Goal: Information Seeking & Learning: Learn about a topic

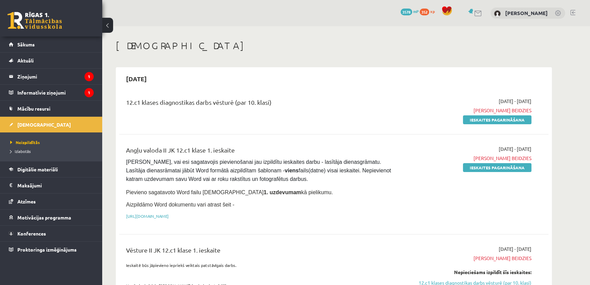
drag, startPoint x: 447, startPoint y: 128, endPoint x: 474, endPoint y: -38, distance: 168.0
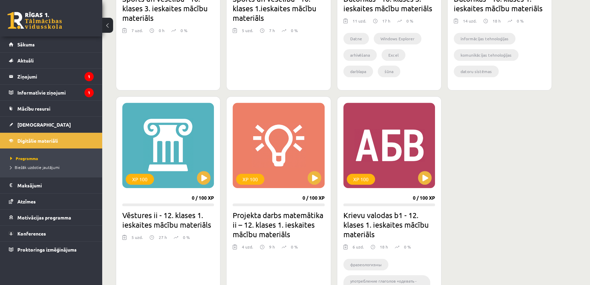
drag, startPoint x: 337, startPoint y: 46, endPoint x: 332, endPoint y: 111, distance: 65.0
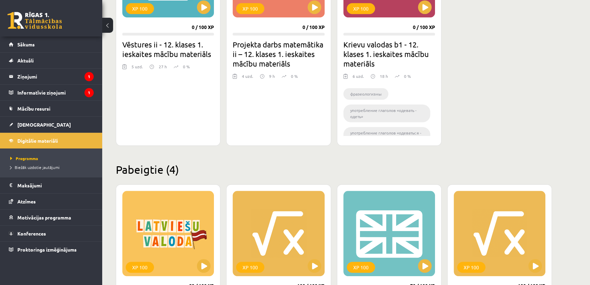
drag, startPoint x: 483, startPoint y: 90, endPoint x: 484, endPoint y: 122, distance: 31.7
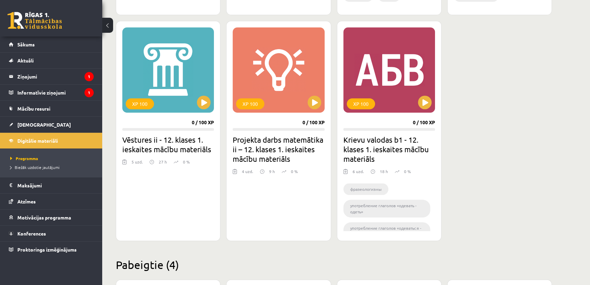
scroll to position [601, 0]
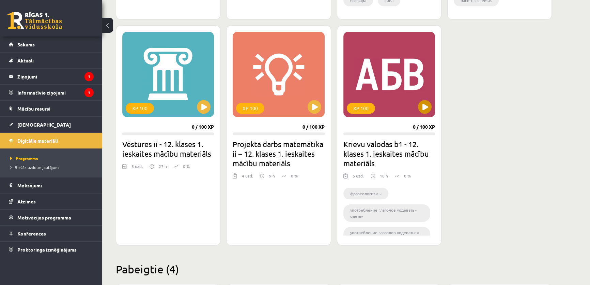
click at [413, 86] on div "XP 100" at bounding box center [390, 74] width 92 height 85
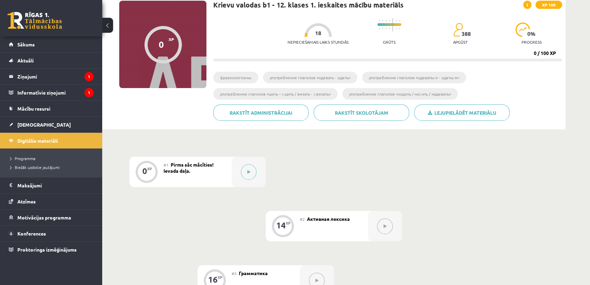
scroll to position [103, 0]
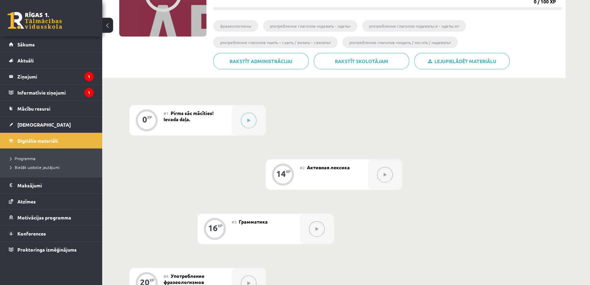
click at [236, 103] on div "0 XP #1 Pirms sāc mācīties! Ievada daļa. 14 XP #2 Активная лексика 16 XP #3 Гра…" at bounding box center [334, 268] width 464 height 380
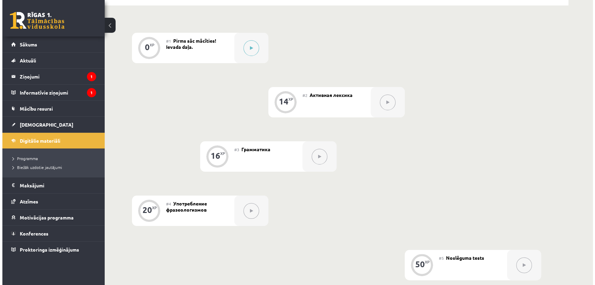
scroll to position [155, 0]
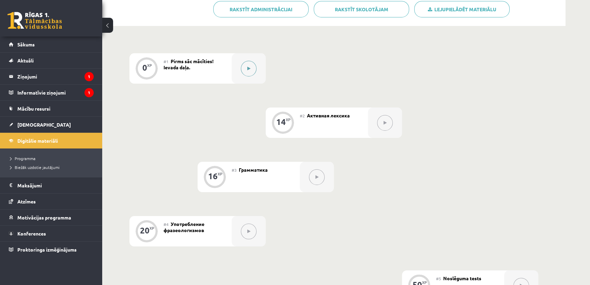
click at [248, 67] on icon at bounding box center [249, 68] width 3 height 4
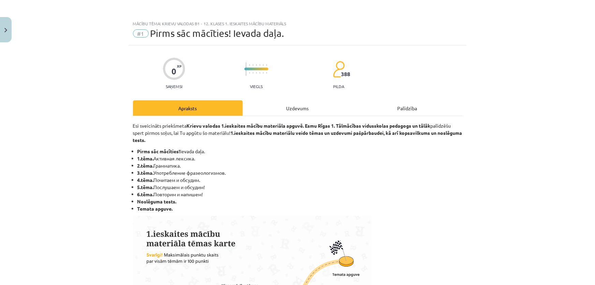
click at [318, 112] on div "Uzdevums" at bounding box center [298, 107] width 110 height 15
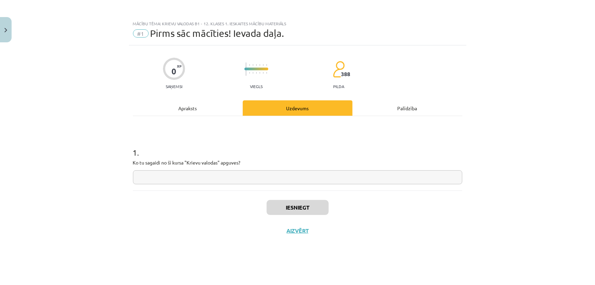
click at [304, 170] on input "text" at bounding box center [297, 177] width 329 height 14
type input "*"
click at [296, 204] on button "Iesniegt" at bounding box center [298, 207] width 62 height 15
click at [312, 230] on button "Nākamā nodarbība" at bounding box center [297, 235] width 67 height 16
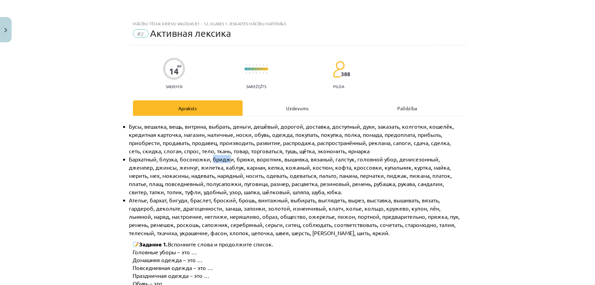
drag, startPoint x: 228, startPoint y: 158, endPoint x: 210, endPoint y: 159, distance: 18.1
click at [210, 159] on span "Бархатный, блузка, босоножки, бриджи, брюки, воротник, вышивка, вязаный, галсту…" at bounding box center [291, 175] width 324 height 40
click at [210, 160] on span "Бархатный, блузка, босоножки, бриджи, брюки, воротник, вышивка, вязаный, галсту…" at bounding box center [291, 175] width 324 height 40
drag, startPoint x: 210, startPoint y: 160, endPoint x: 227, endPoint y: 161, distance: 17.1
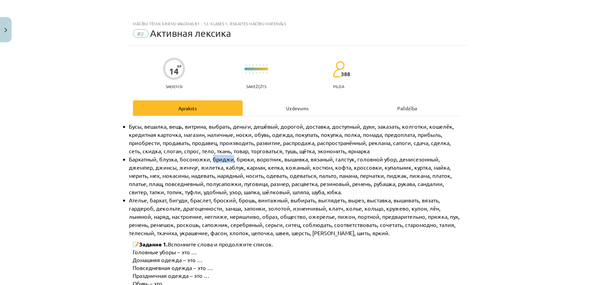
click at [227, 161] on span "Бархатный, блузка, босоножки, бриджи, брюки, воротник, вышивка, вязаный, галсту…" at bounding box center [291, 175] width 324 height 40
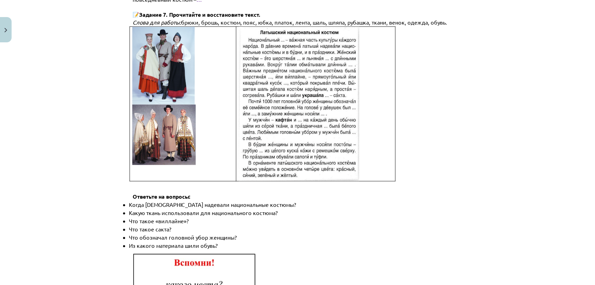
scroll to position [753, 0]
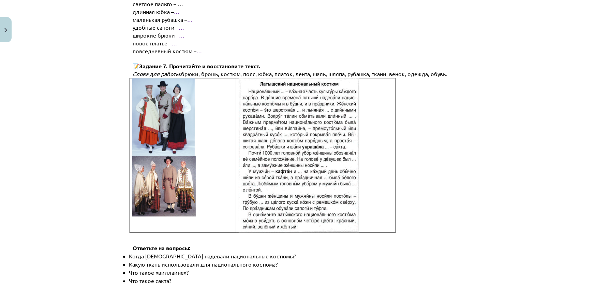
click at [219, 47] on p "повседневный костюм – …" at bounding box center [303, 51] width 340 height 8
drag, startPoint x: 179, startPoint y: 55, endPoint x: 205, endPoint y: 34, distance: 33.2
click at [205, 55] on p at bounding box center [297, 58] width 329 height 7
drag, startPoint x: 183, startPoint y: 87, endPoint x: 319, endPoint y: 50, distance: 140.8
click at [319, 70] on span "брюки, брошь, костюм, пояс, юбка, платок, лента, шаль, шляпа, рубашка, ткани, в…" at bounding box center [314, 73] width 266 height 7
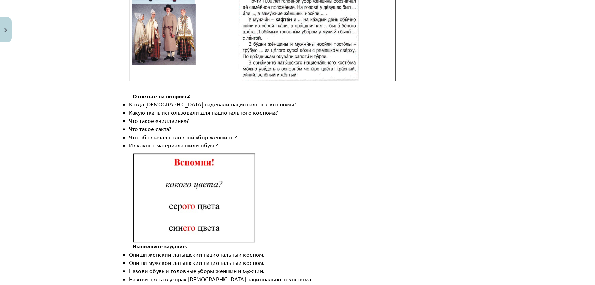
scroll to position [956, 0]
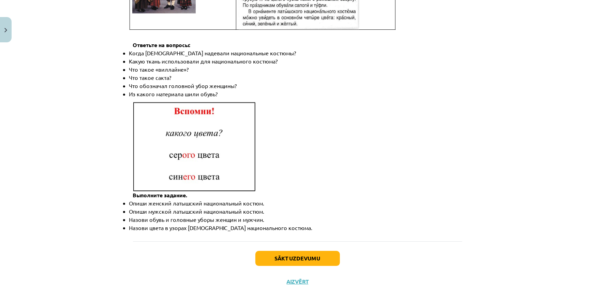
drag, startPoint x: 389, startPoint y: 75, endPoint x: 375, endPoint y: 128, distance: 54.7
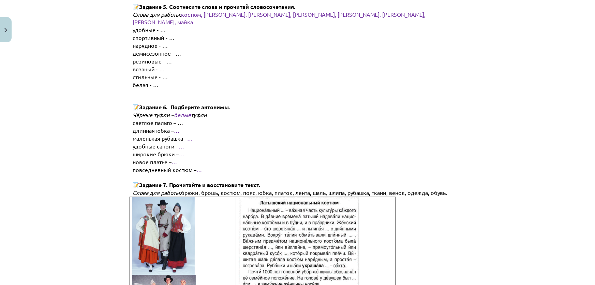
scroll to position [0, 0]
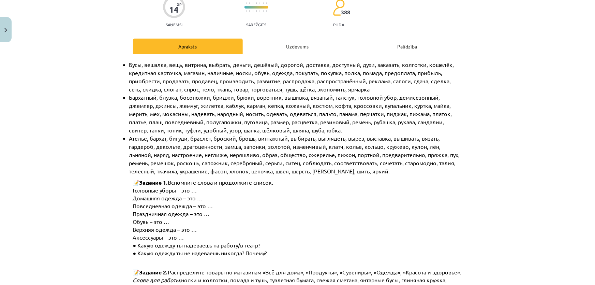
drag, startPoint x: 364, startPoint y: 147, endPoint x: 361, endPoint y: 27, distance: 120.4
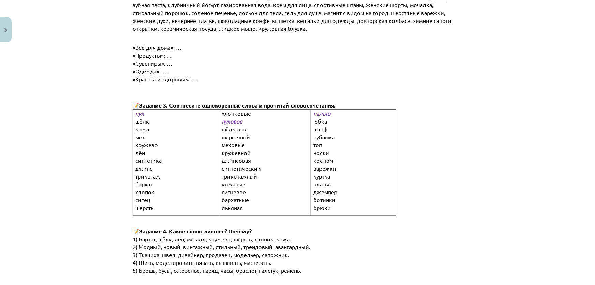
drag, startPoint x: 350, startPoint y: 57, endPoint x: 344, endPoint y: 96, distance: 39.0
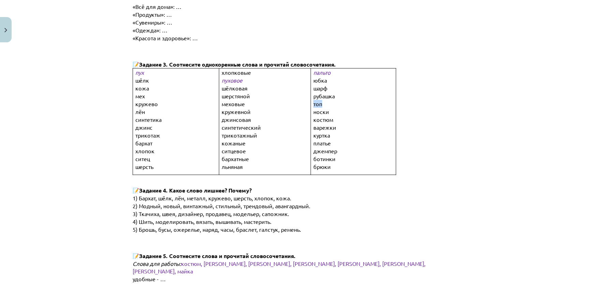
drag, startPoint x: 324, startPoint y: 95, endPoint x: 312, endPoint y: 92, distance: 12.5
click at [313, 100] on p "топ" at bounding box center [358, 104] width 91 height 8
click at [297, 108] on p "кружевной" at bounding box center [271, 112] width 98 height 8
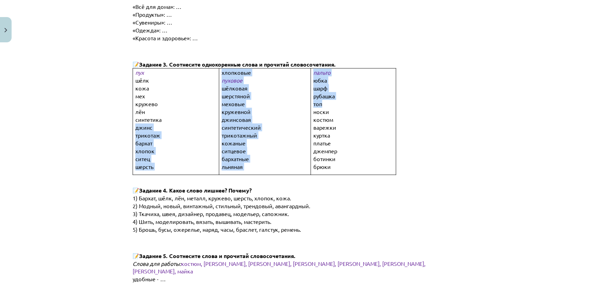
drag, startPoint x: 349, startPoint y: 96, endPoint x: 210, endPoint y: 106, distance: 139.7
click at [210, 106] on tr "пух [GEOGRAPHIC_DATA] кожа мех [GEOGRAPHIC_DATA] [GEOGRAPHIC_DATA] синтетика дж…" at bounding box center [264, 122] width 263 height 106
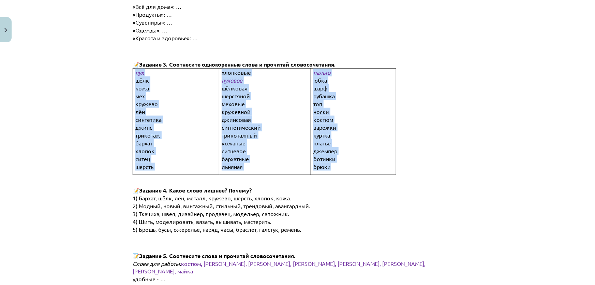
drag, startPoint x: 128, startPoint y: 96, endPoint x: 333, endPoint y: 162, distance: 214.7
click at [333, 161] on div "14 XP Saņemsi Sarežģīts 388 pilda Apraksts Uzdevums Palīdzība Бусы, вешалка, ве…" at bounding box center [298, 261] width 338 height 1203
click at [333, 162] on td "пальто юбка шарф рубашка топ носки костюм варежки [GEOGRAPHIC_DATA] [GEOGRAPHIC…" at bounding box center [353, 122] width 85 height 106
click at [332, 139] on p "платье" at bounding box center [358, 143] width 91 height 8
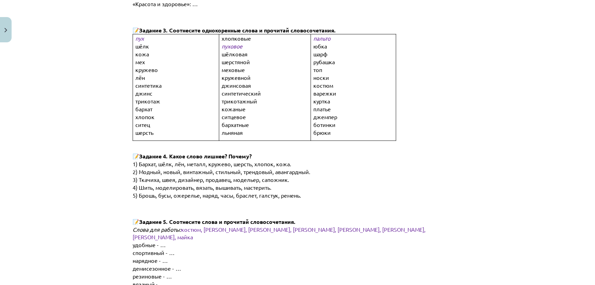
drag, startPoint x: 349, startPoint y: 79, endPoint x: 344, endPoint y: 110, distance: 30.8
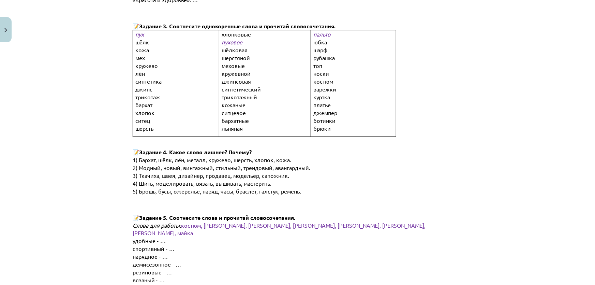
drag, startPoint x: 344, startPoint y: 110, endPoint x: 226, endPoint y: 119, distance: 118.7
click at [226, 125] on span "льняная" at bounding box center [232, 128] width 21 height 7
drag, startPoint x: 233, startPoint y: 116, endPoint x: 228, endPoint y: 115, distance: 4.1
click at [228, 125] on span "льняная" at bounding box center [232, 128] width 21 height 7
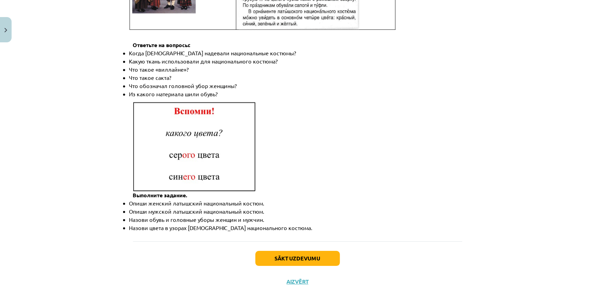
drag, startPoint x: 264, startPoint y: 91, endPoint x: 267, endPoint y: 175, distance: 83.9
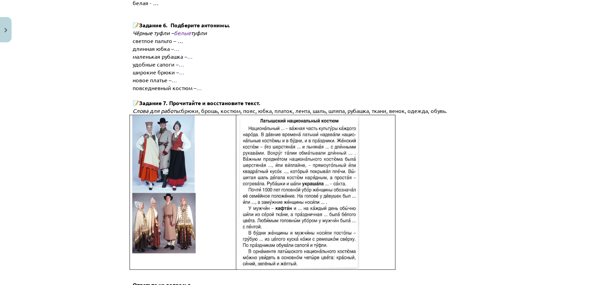
scroll to position [0, 0]
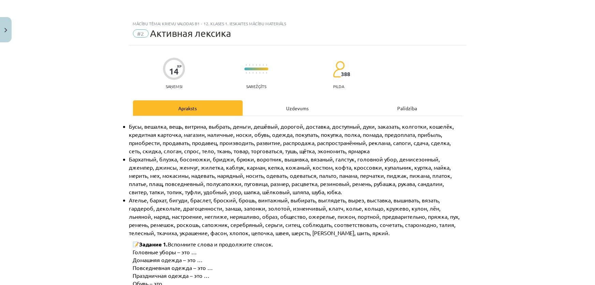
drag, startPoint x: 361, startPoint y: 86, endPoint x: 355, endPoint y: 0, distance: 86.5
click at [291, 102] on div "Uzdevums" at bounding box center [298, 107] width 110 height 15
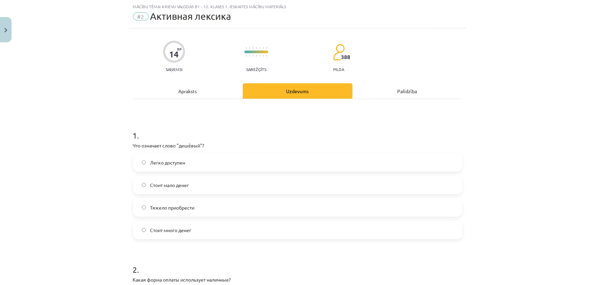
click at [191, 189] on label "Стоит мало денег" at bounding box center [298, 184] width 328 height 17
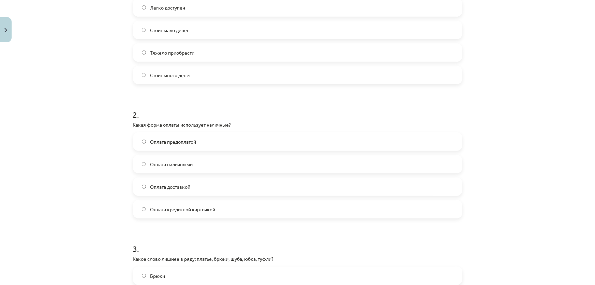
scroll to position [275, 0]
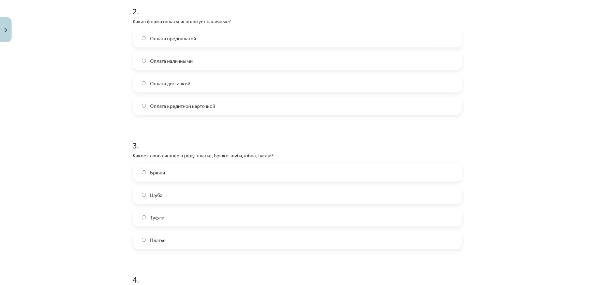
click at [155, 62] on span "Оплата наличными" at bounding box center [171, 60] width 43 height 7
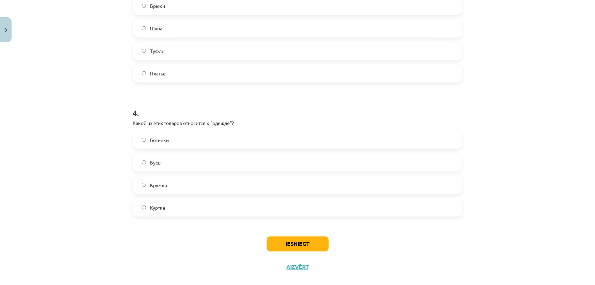
scroll to position [452, 0]
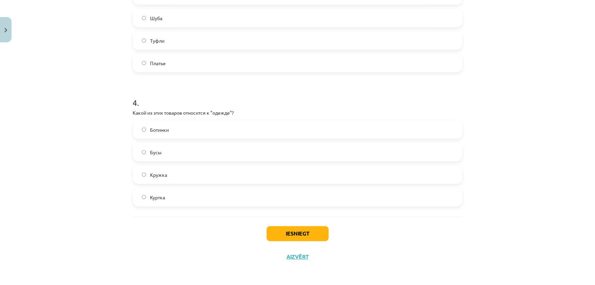
click at [148, 184] on div "Ботинки Бусы Кружка Куртка" at bounding box center [297, 163] width 329 height 86
click at [152, 187] on div "Ботинки Бусы Кружка Куртка" at bounding box center [297, 163] width 329 height 86
click at [156, 194] on span "Куртка" at bounding box center [157, 197] width 15 height 7
click at [300, 235] on button "Iesniegt" at bounding box center [298, 233] width 62 height 15
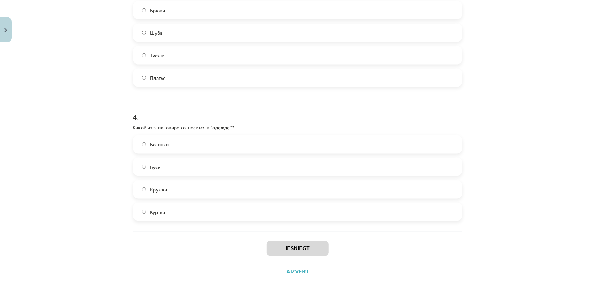
scroll to position [0, 0]
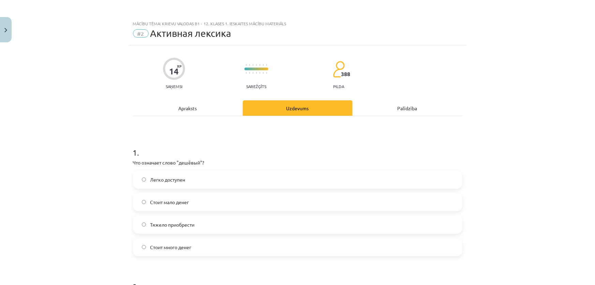
drag, startPoint x: 556, startPoint y: 166, endPoint x: 549, endPoint y: 55, distance: 111.4
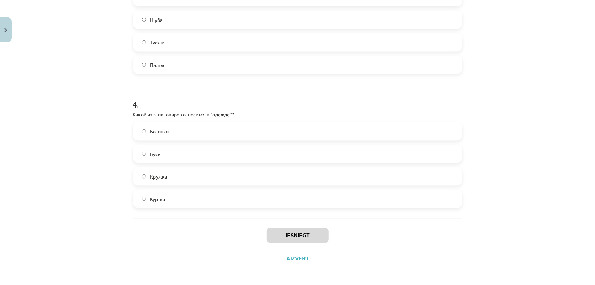
drag, startPoint x: 544, startPoint y: 63, endPoint x: 544, endPoint y: 153, distance: 90.0
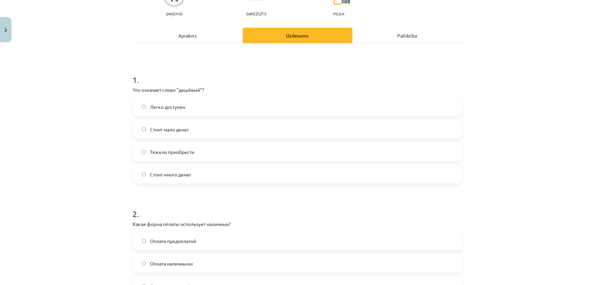
drag, startPoint x: 538, startPoint y: 186, endPoint x: 528, endPoint y: 240, distance: 54.8
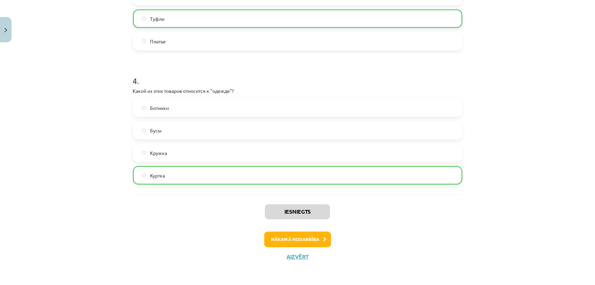
drag, startPoint x: 512, startPoint y: 25, endPoint x: 517, endPoint y: 149, distance: 123.9
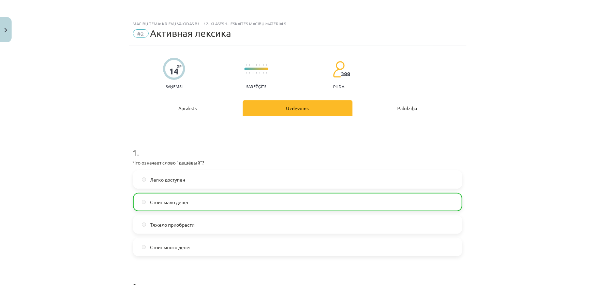
drag, startPoint x: 516, startPoint y: 204, endPoint x: 514, endPoint y: 123, distance: 80.1
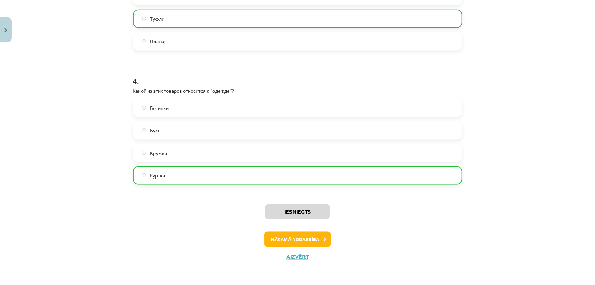
drag, startPoint x: 516, startPoint y: 65, endPoint x: 515, endPoint y: 293, distance: 228.1
click at [296, 237] on button "Nākamā nodarbība" at bounding box center [297, 239] width 67 height 16
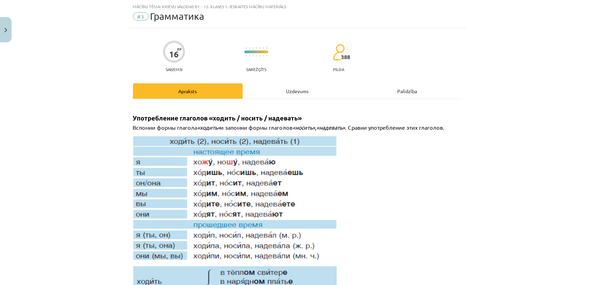
scroll to position [17, 0]
click at [278, 84] on div "Uzdevums" at bounding box center [298, 90] width 110 height 15
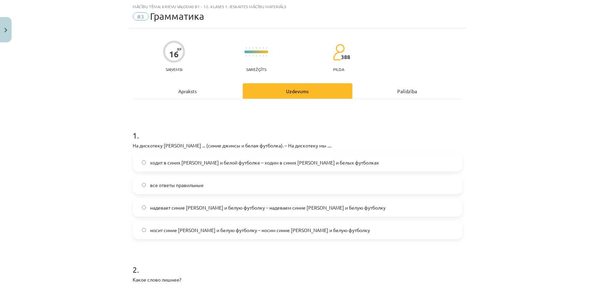
click at [261, 164] on span "ходит в синих [PERSON_NAME] и белой футболке – ходим в синих [PERSON_NAME] и бе…" at bounding box center [264, 162] width 229 height 7
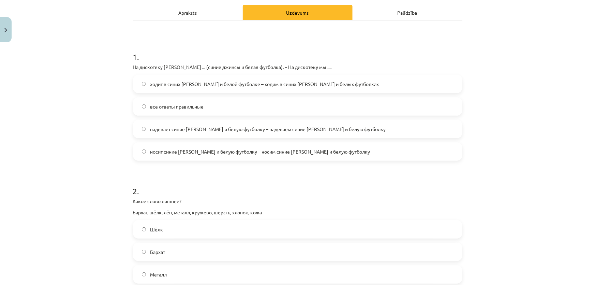
scroll to position [120, 0]
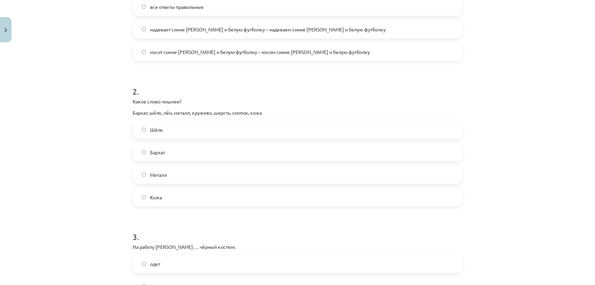
drag, startPoint x: 110, startPoint y: 130, endPoint x: 109, endPoint y: 143, distance: 13.4
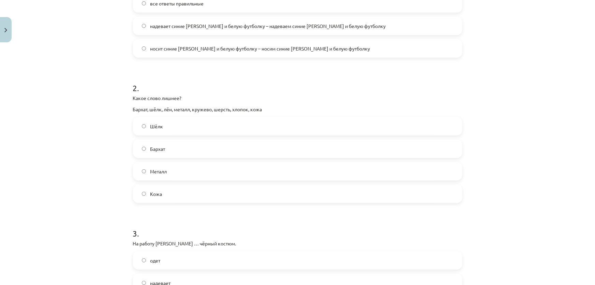
click at [137, 176] on label "Металл" at bounding box center [298, 171] width 328 height 17
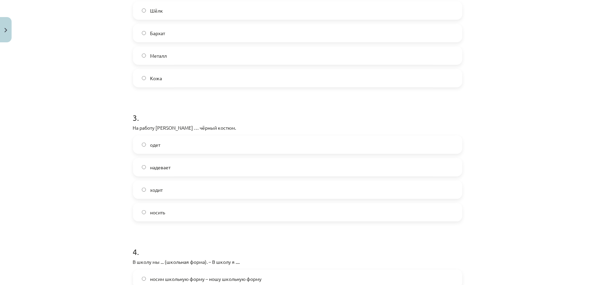
scroll to position [334, 0]
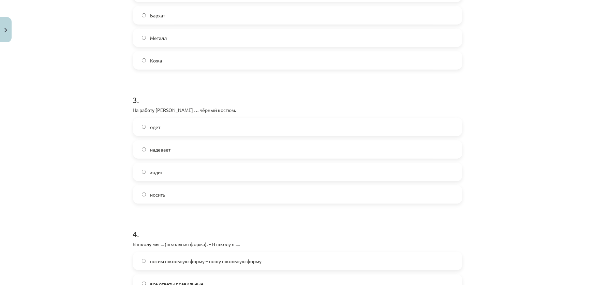
drag, startPoint x: 86, startPoint y: 158, endPoint x: 91, endPoint y: 178, distance: 20.7
click at [159, 151] on label "надевает" at bounding box center [298, 147] width 328 height 17
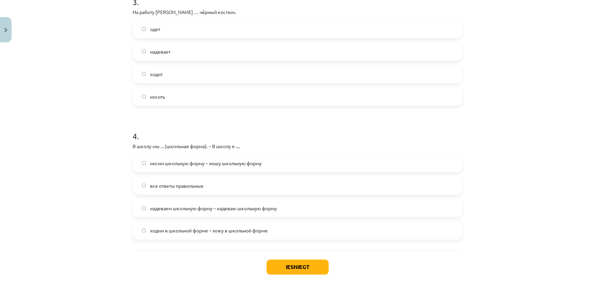
drag, startPoint x: 105, startPoint y: 94, endPoint x: 108, endPoint y: 130, distance: 35.3
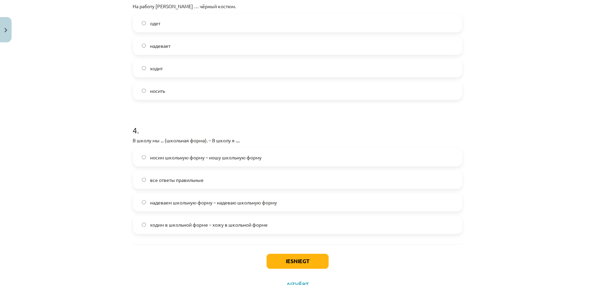
click at [108, 130] on div "Mācību tēma: Krievu valodas b1 - 12. klases 1. ieskaites mācību materiāls #3 Гр…" at bounding box center [297, 142] width 595 height 285
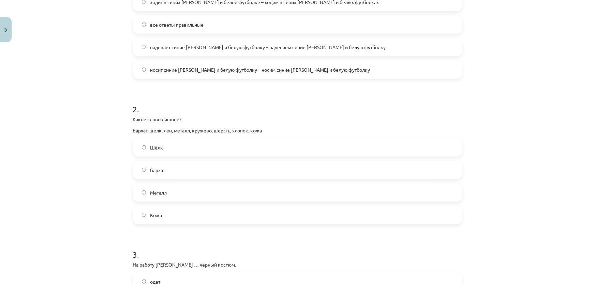
scroll to position [125, 0]
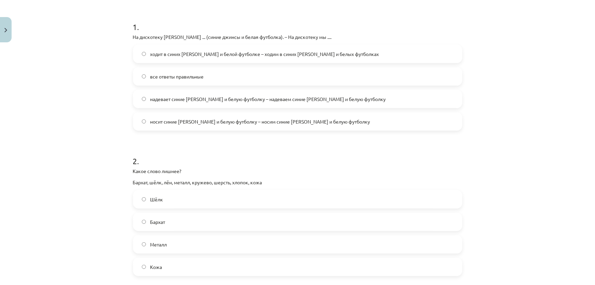
click at [143, 80] on label "все ответы правильные" at bounding box center [298, 76] width 328 height 17
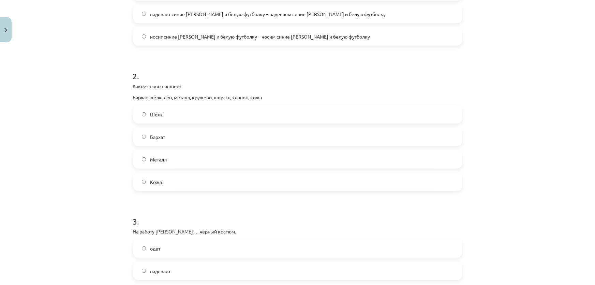
scroll to position [463, 0]
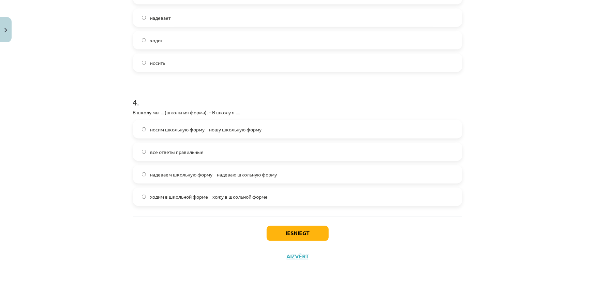
drag, startPoint x: 116, startPoint y: 78, endPoint x: 113, endPoint y: 229, distance: 151.4
click at [199, 200] on span "ходим в школьной форме – хожу в школьной форме" at bounding box center [209, 196] width 118 height 7
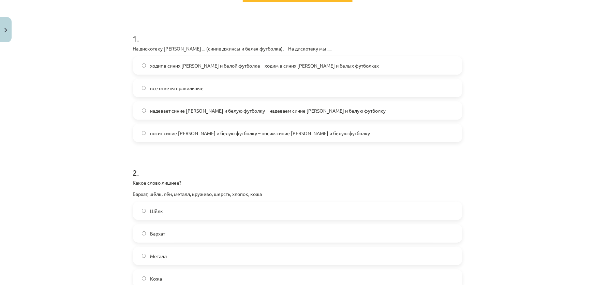
scroll to position [50, 0]
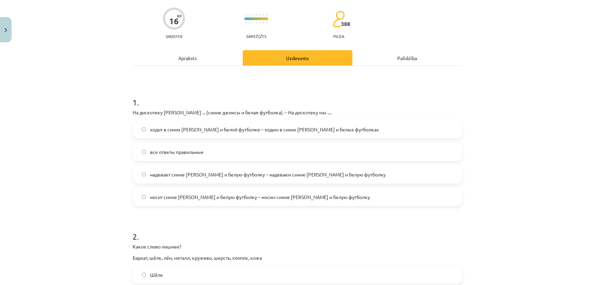
click at [74, 133] on div "Mācību tēma: Krievu valodas b1 - 12. klases 1. ieskaites mācību materiāls #3 Гр…" at bounding box center [297, 142] width 595 height 285
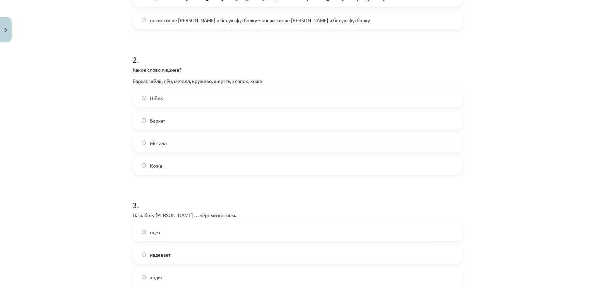
scroll to position [463, 0]
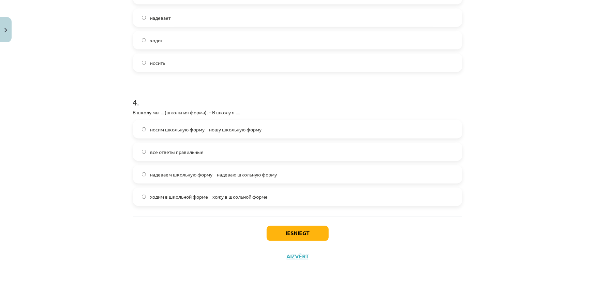
drag, startPoint x: 93, startPoint y: 201, endPoint x: 92, endPoint y: 215, distance: 13.3
click at [317, 234] on button "Iesniegt" at bounding box center [298, 233] width 62 height 15
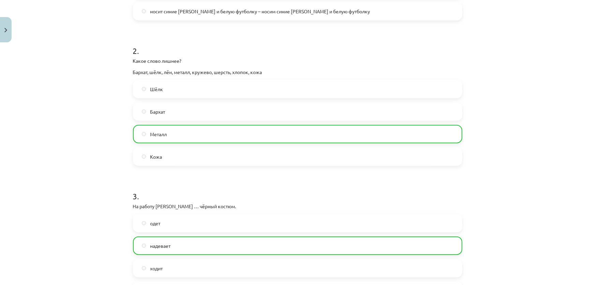
scroll to position [0, 0]
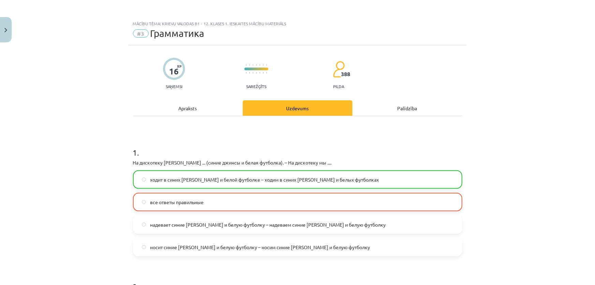
drag, startPoint x: 100, startPoint y: 103, endPoint x: 99, endPoint y: 7, distance: 96.1
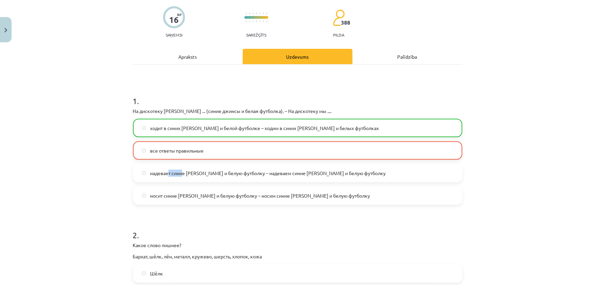
drag, startPoint x: 167, startPoint y: 173, endPoint x: 180, endPoint y: 178, distance: 14.4
click at [180, 178] on label "надевает синие [PERSON_NAME] и белую футболку – надеваем синие [PERSON_NAME] и …" at bounding box center [298, 172] width 328 height 17
drag, startPoint x: 156, startPoint y: 189, endPoint x: 163, endPoint y: 191, distance: 7.0
click at [162, 189] on label "носит синие [PERSON_NAME] и белую футболку – носим синие [PERSON_NAME] и белую …" at bounding box center [298, 195] width 328 height 17
click at [106, 179] on div "Mācību tēma: Krievu valodas b1 - 12. klases 1. ieskaites mācību materiāls #3 Гр…" at bounding box center [297, 142] width 595 height 285
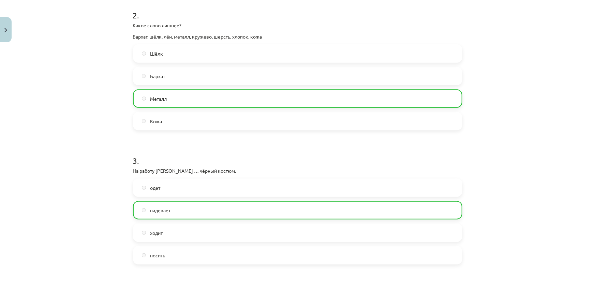
scroll to position [484, 0]
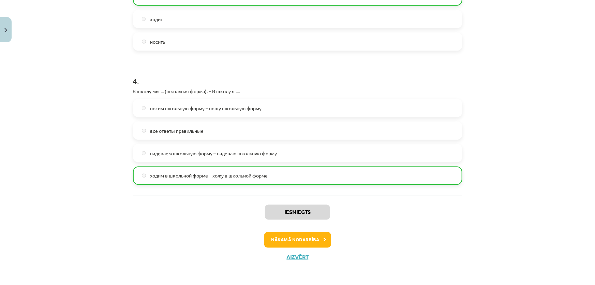
drag, startPoint x: 87, startPoint y: 87, endPoint x: 88, endPoint y: 205, distance: 117.6
click at [318, 234] on button "Nākamā nodarbība" at bounding box center [297, 240] width 67 height 16
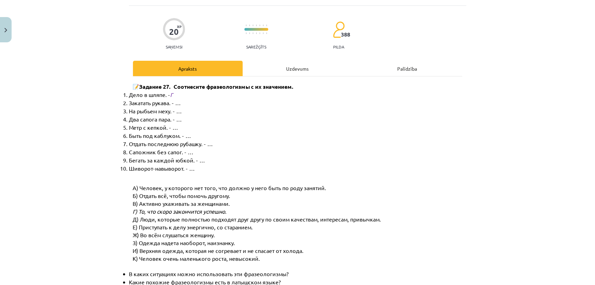
scroll to position [17, 0]
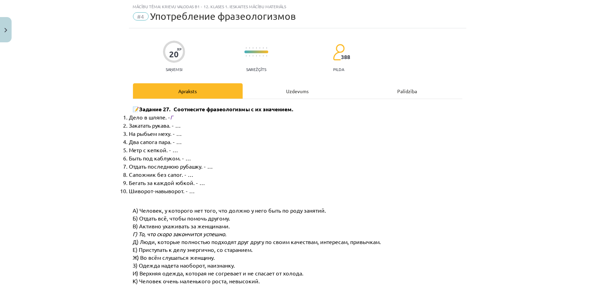
click at [261, 85] on div "Uzdevums" at bounding box center [298, 90] width 110 height 15
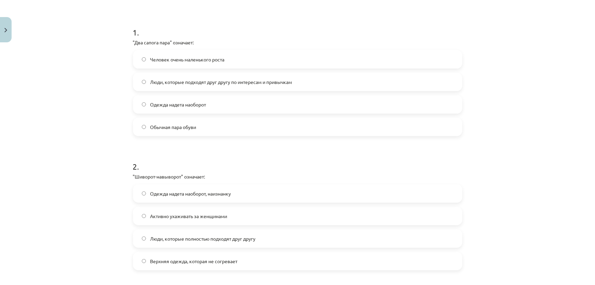
scroll to position [172, 0]
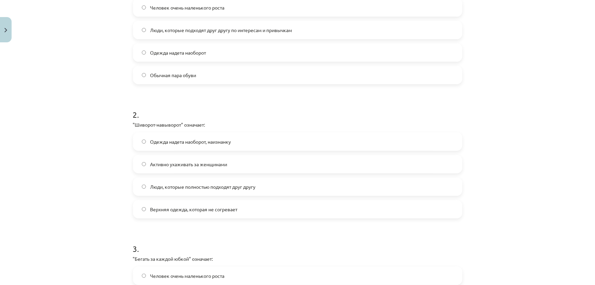
click at [248, 133] on label "Одежда надета наоборот, наизнанку" at bounding box center [298, 141] width 328 height 17
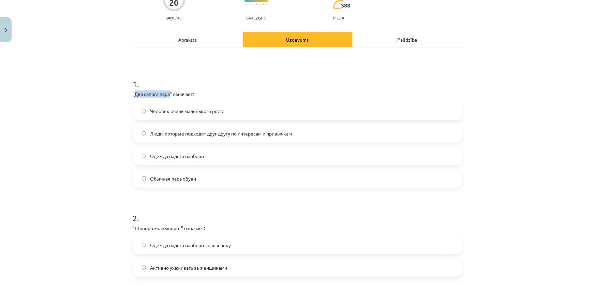
drag, startPoint x: 168, startPoint y: 93, endPoint x: 133, endPoint y: 95, distance: 35.8
click at [133, 95] on p ""Два сапога пара" означает:" at bounding box center [297, 93] width 329 height 7
click at [163, 133] on span "Люди, которые подходят друг другу по интересам и привычкам" at bounding box center [221, 133] width 142 height 7
click at [166, 94] on p ""Два сапога пара" означает:" at bounding box center [297, 93] width 329 height 7
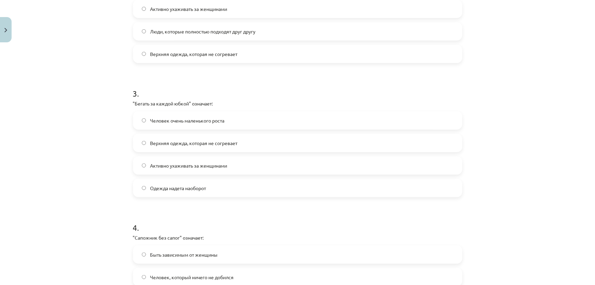
scroll to position [378, 0]
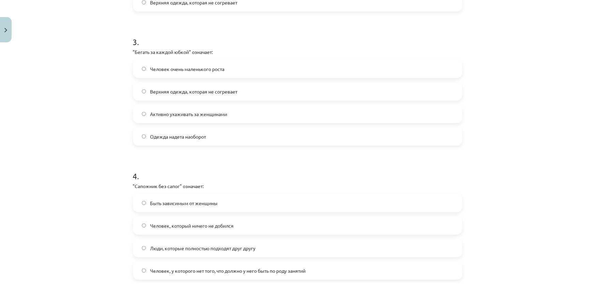
click at [156, 112] on span "Активно ухаживать за женщинами" at bounding box center [188, 113] width 77 height 7
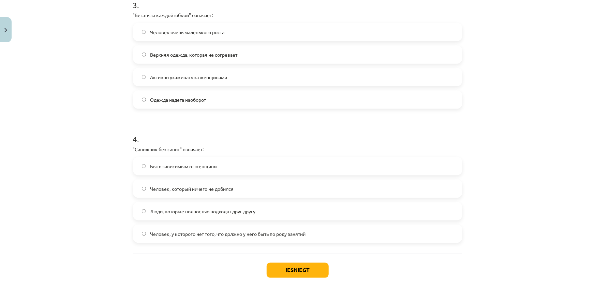
scroll to position [430, 0]
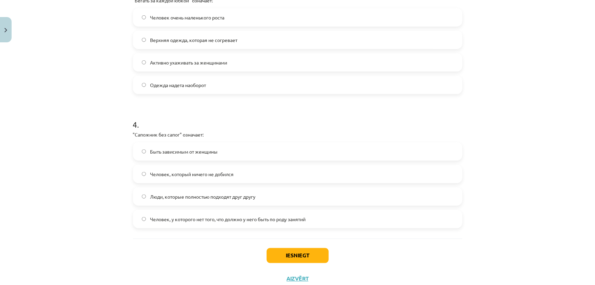
click at [156, 112] on h1 "4 ." at bounding box center [297, 118] width 329 height 21
click at [208, 170] on span "Человек, который ничего не добился" at bounding box center [192, 173] width 84 height 7
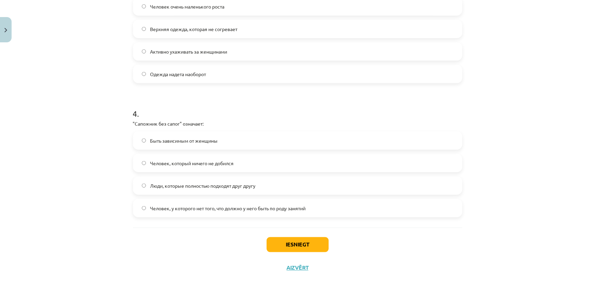
scroll to position [452, 0]
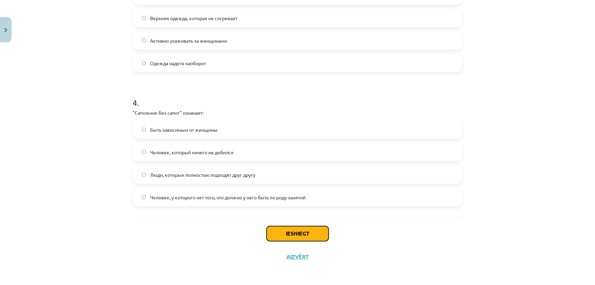
click at [320, 240] on button "Iesniegt" at bounding box center [298, 233] width 62 height 15
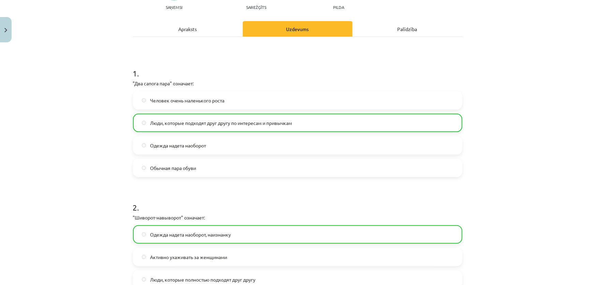
drag, startPoint x: 541, startPoint y: 134, endPoint x: 536, endPoint y: 99, distance: 35.2
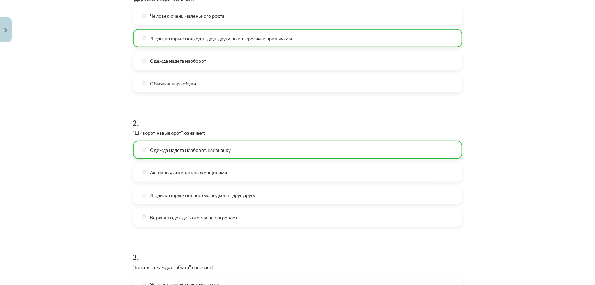
scroll to position [474, 0]
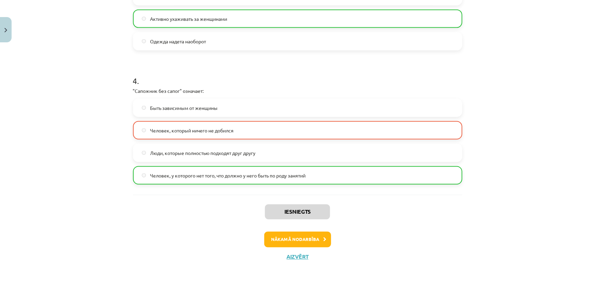
drag, startPoint x: 532, startPoint y: 78, endPoint x: 504, endPoint y: 194, distance: 118.8
click at [317, 228] on div "Iesniegts Nākamā nodarbība Aizvērt" at bounding box center [297, 230] width 329 height 70
click at [326, 233] on button "Nākamā nodarbība" at bounding box center [297, 239] width 67 height 16
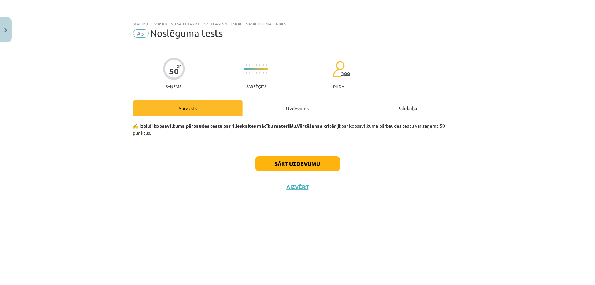
scroll to position [0, 0]
click at [306, 103] on div "Uzdevums" at bounding box center [298, 107] width 110 height 15
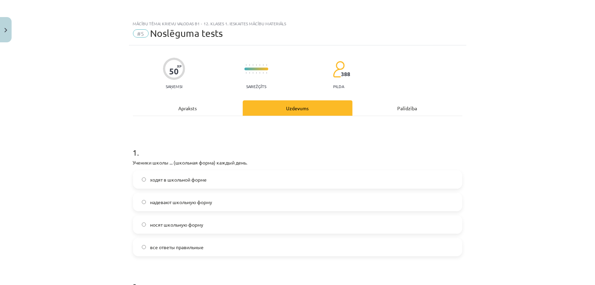
click at [183, 180] on span "ходят в школьной форме" at bounding box center [178, 179] width 57 height 7
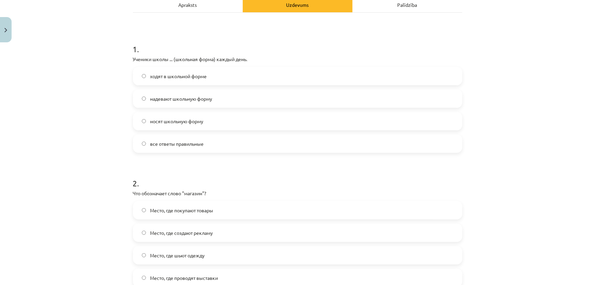
drag, startPoint x: 123, startPoint y: 164, endPoint x: 120, endPoint y: 197, distance: 33.5
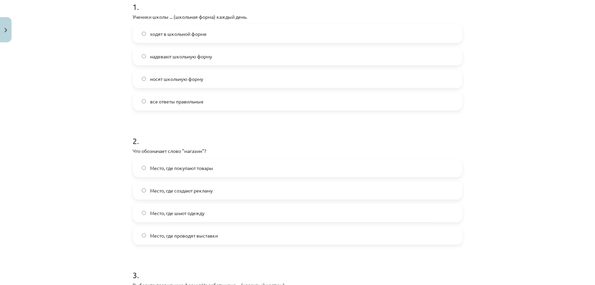
scroll to position [174, 0]
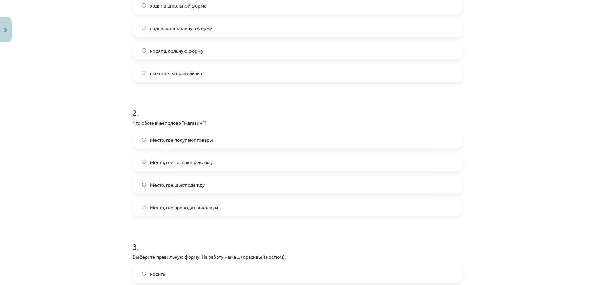
drag, startPoint x: 102, startPoint y: 135, endPoint x: 106, endPoint y: 159, distance: 24.5
click at [166, 137] on span "Место, где покупают товары" at bounding box center [181, 139] width 63 height 7
drag, startPoint x: 176, startPoint y: 143, endPoint x: 223, endPoint y: 142, distance: 47.4
click at [223, 142] on label "Место, где покупают товары" at bounding box center [298, 139] width 328 height 17
click at [222, 116] on h1 "2 ." at bounding box center [297, 106] width 329 height 21
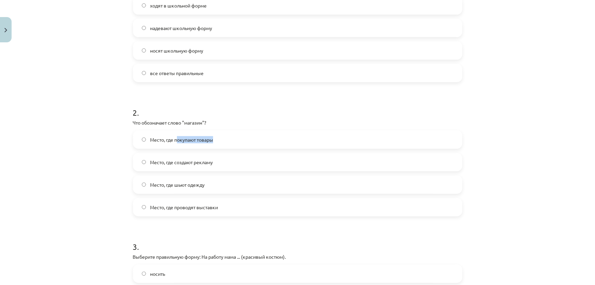
drag, startPoint x: 214, startPoint y: 135, endPoint x: 174, endPoint y: 134, distance: 39.6
click at [174, 134] on label "Место, где покупают товары" at bounding box center [298, 139] width 328 height 17
click at [202, 137] on span "Место, где покупают товары" at bounding box center [181, 139] width 63 height 7
drag, startPoint x: 218, startPoint y: 140, endPoint x: 172, endPoint y: 144, distance: 45.8
click at [172, 144] on label "Место, где покупают товары" at bounding box center [298, 139] width 328 height 17
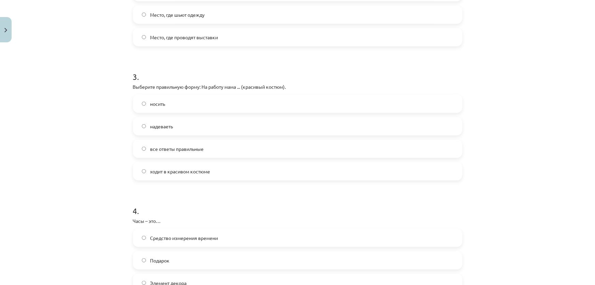
scroll to position [355, 0]
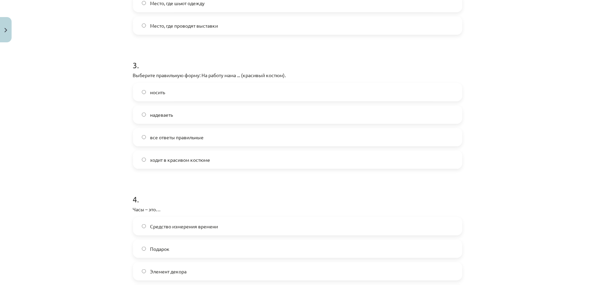
drag, startPoint x: 80, startPoint y: 147, endPoint x: 78, endPoint y: 171, distance: 24.0
click at [283, 159] on label "ходит в красивом костюме" at bounding box center [298, 159] width 328 height 17
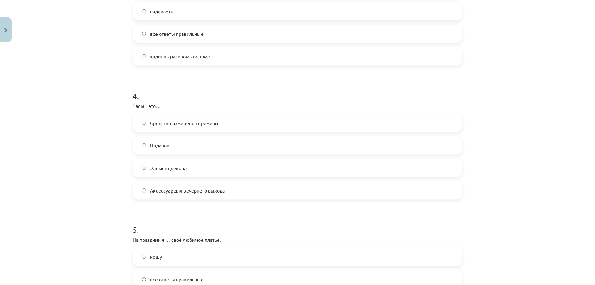
click at [196, 120] on span "Средство измерения времени" at bounding box center [184, 122] width 68 height 7
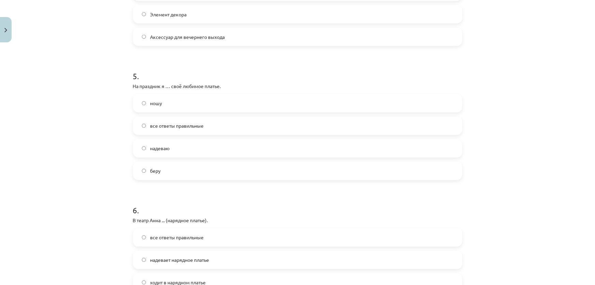
scroll to position [614, 0]
click at [156, 153] on label "надеваю" at bounding box center [298, 146] width 328 height 17
click at [183, 124] on span "все ответы правильные" at bounding box center [177, 124] width 54 height 7
click at [111, 143] on div "Mācību tēma: Krievu valodas b1 - 12. klases 1. ieskaites mācību materiāls #5 No…" at bounding box center [297, 142] width 595 height 285
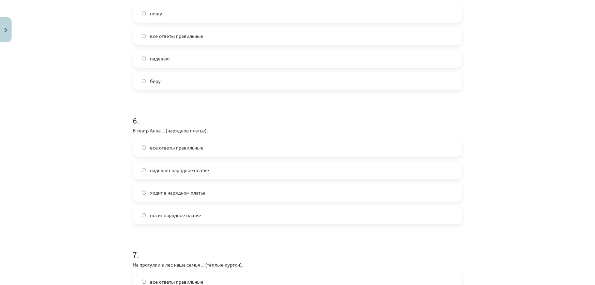
scroll to position [717, 0]
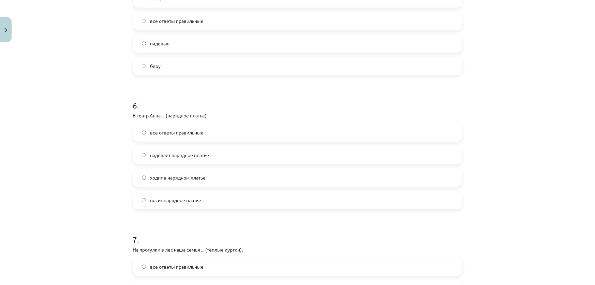
click at [205, 171] on label "ходит в нарядном платье" at bounding box center [298, 177] width 328 height 17
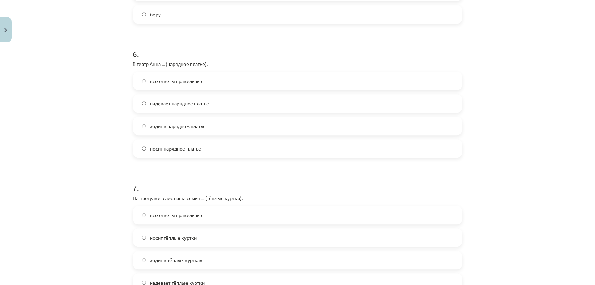
scroll to position [872, 0]
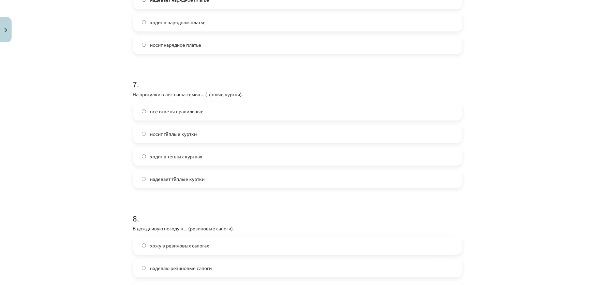
click at [193, 187] on div "надевает тёплые куртки" at bounding box center [297, 178] width 329 height 18
click at [199, 182] on label "надевает тёплые куртки" at bounding box center [298, 178] width 328 height 17
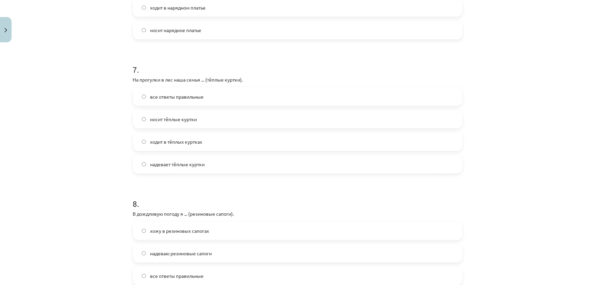
scroll to position [924, 0]
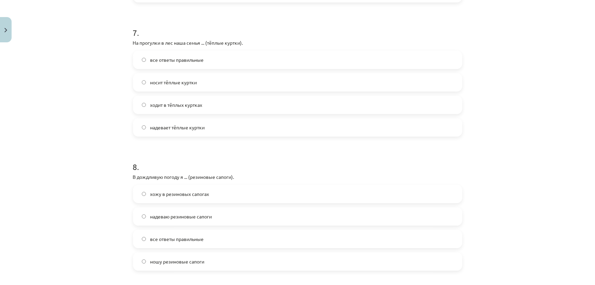
click at [143, 197] on label "хожу в резиновых сапогах" at bounding box center [298, 193] width 328 height 17
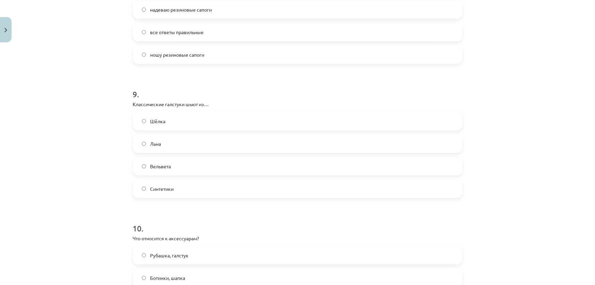
scroll to position [1182, 0]
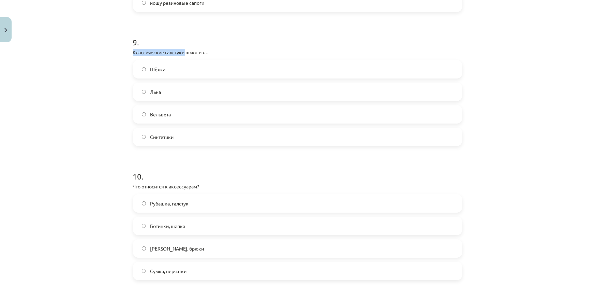
drag, startPoint x: 126, startPoint y: 51, endPoint x: 182, endPoint y: 50, distance: 55.9
click at [182, 50] on div "Mācību tēma: Krievu valodas b1 - 12. klases 1. ieskaites mācību materiāls #5 No…" at bounding box center [297, 142] width 595 height 285
click at [184, 65] on label "Шёлка" at bounding box center [298, 69] width 328 height 17
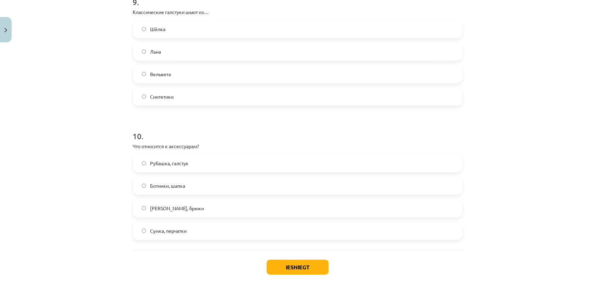
drag, startPoint x: 109, startPoint y: 68, endPoint x: 111, endPoint y: 99, distance: 31.1
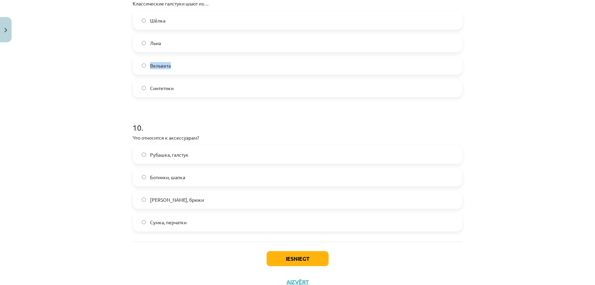
drag, startPoint x: 170, startPoint y: 64, endPoint x: 130, endPoint y: 67, distance: 39.6
click at [133, 67] on div "Вельвета" at bounding box center [297, 65] width 329 height 18
click at [498, 116] on div "Mācību tēma: Krievu valodas b1 - 12. klases 1. ieskaites mācību materiāls #5 No…" at bounding box center [297, 142] width 595 height 285
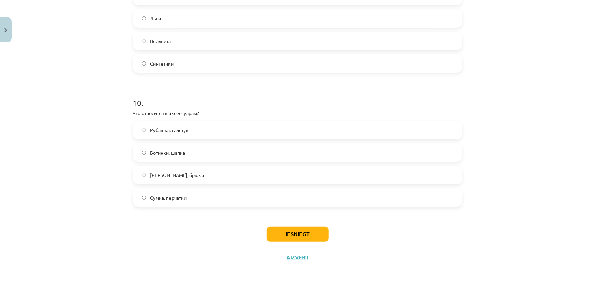
scroll to position [1256, 0]
click at [249, 203] on label "Сумка, перчатки" at bounding box center [298, 197] width 328 height 17
click at [284, 228] on button "Iesniegt" at bounding box center [298, 233] width 62 height 15
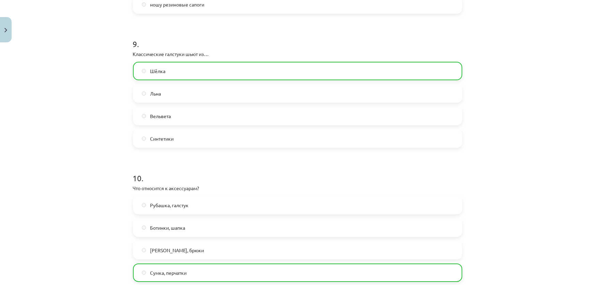
drag, startPoint x: 112, startPoint y: 182, endPoint x: 109, endPoint y: 150, distance: 31.8
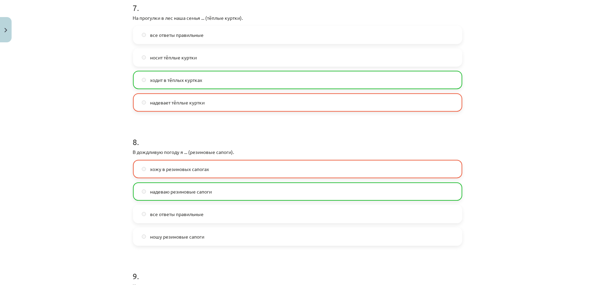
drag, startPoint x: 113, startPoint y: 141, endPoint x: 111, endPoint y: 168, distance: 26.6
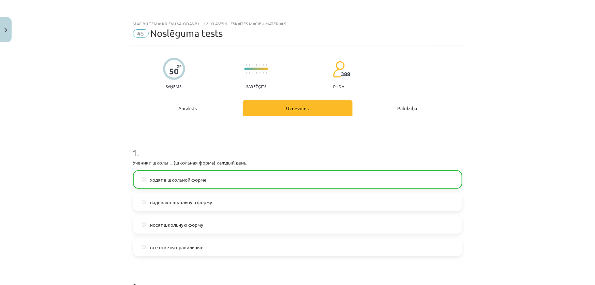
scroll to position [1277, 0]
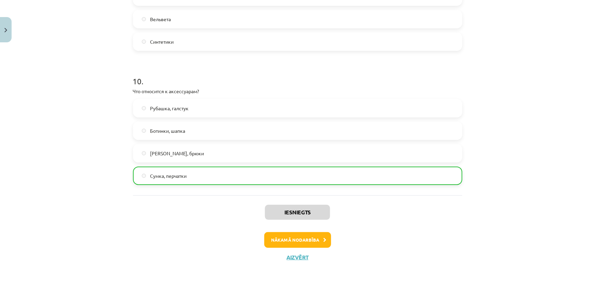
drag, startPoint x: 104, startPoint y: 50, endPoint x: 306, endPoint y: 278, distance: 304.3
click at [302, 237] on button "Nākamā nodarbība" at bounding box center [297, 240] width 67 height 16
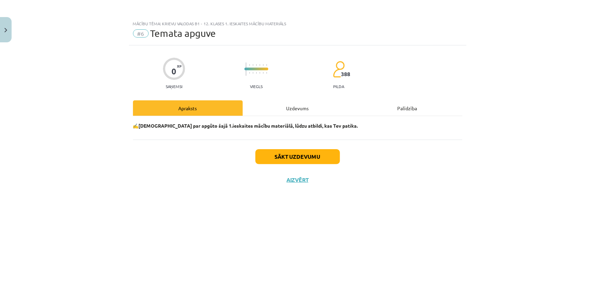
scroll to position [0, 0]
click at [297, 102] on div "Uzdevums" at bounding box center [298, 107] width 110 height 15
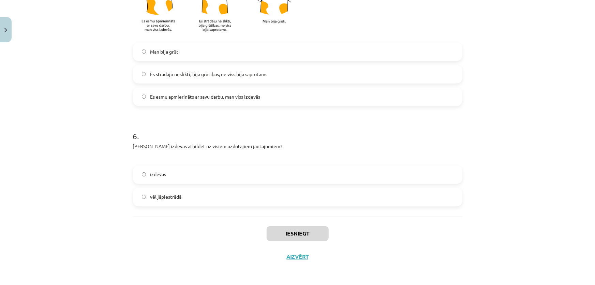
drag, startPoint x: 208, startPoint y: 143, endPoint x: 206, endPoint y: 255, distance: 112.9
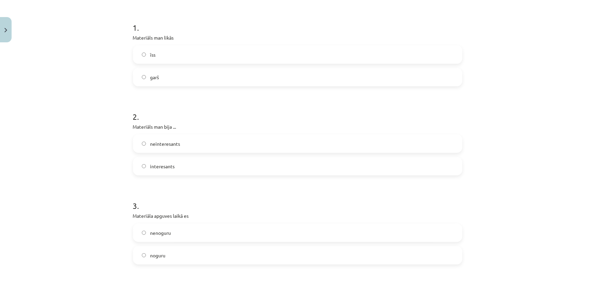
scroll to position [171, 0]
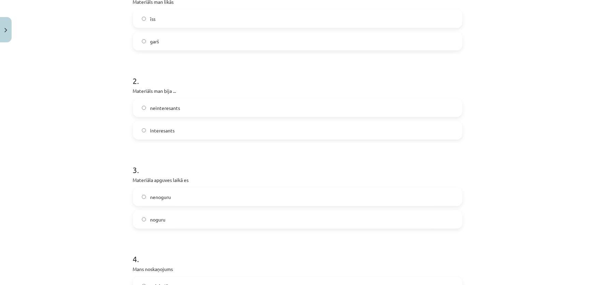
drag, startPoint x: 192, startPoint y: 141, endPoint x: 180, endPoint y: 186, distance: 46.1
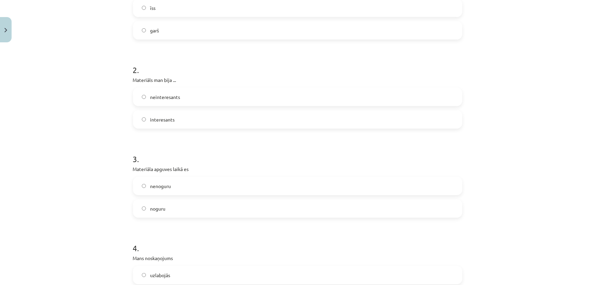
click at [137, 185] on label "nenoguru" at bounding box center [298, 185] width 328 height 17
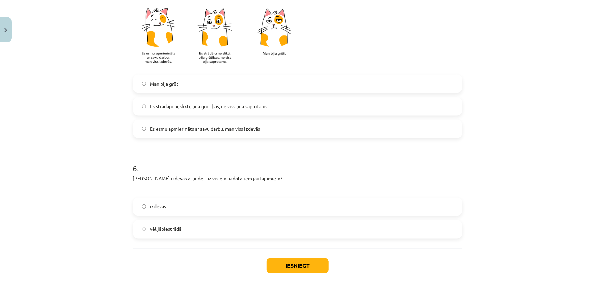
drag, startPoint x: 113, startPoint y: 106, endPoint x: 203, endPoint y: 276, distance: 193.2
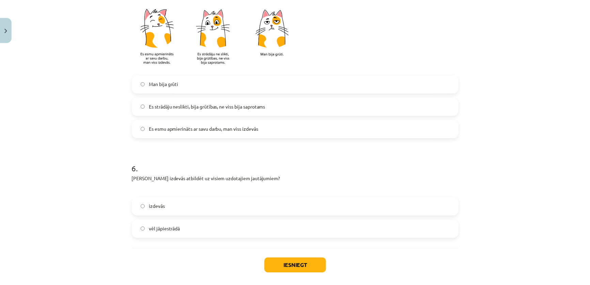
scroll to position [554, 0]
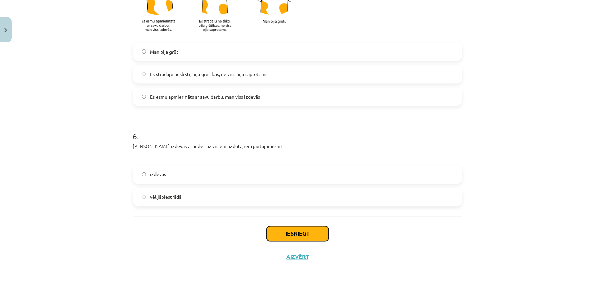
click at [282, 235] on button "Iesniegt" at bounding box center [298, 233] width 62 height 15
drag, startPoint x: 522, startPoint y: 108, endPoint x: 496, endPoint y: 232, distance: 126.6
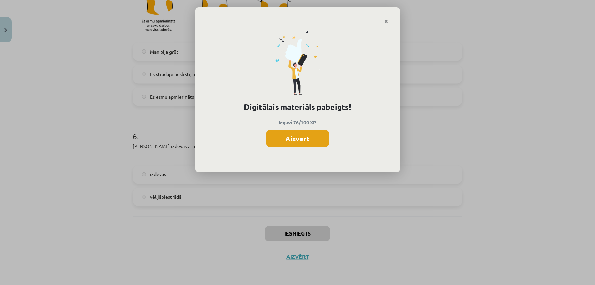
click at [290, 133] on button "Aizvērt" at bounding box center [297, 138] width 63 height 17
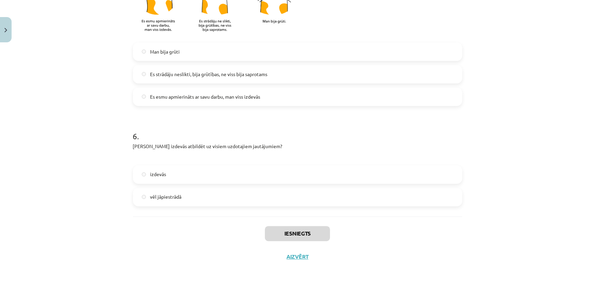
click at [289, 250] on div "Iesniegts Aizvērt" at bounding box center [295, 240] width 329 height 48
click at [292, 254] on button "Aizvērt" at bounding box center [295, 256] width 26 height 7
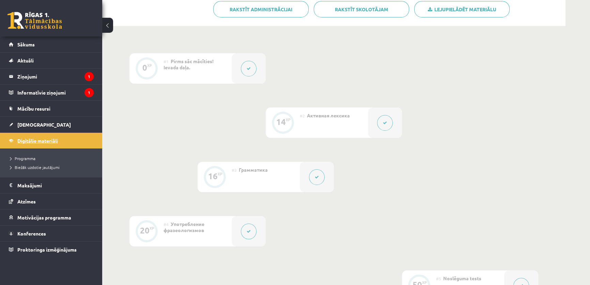
click at [59, 135] on link "Digitālie materiāli" at bounding box center [51, 141] width 85 height 16
